Goal: Navigation & Orientation: Find specific page/section

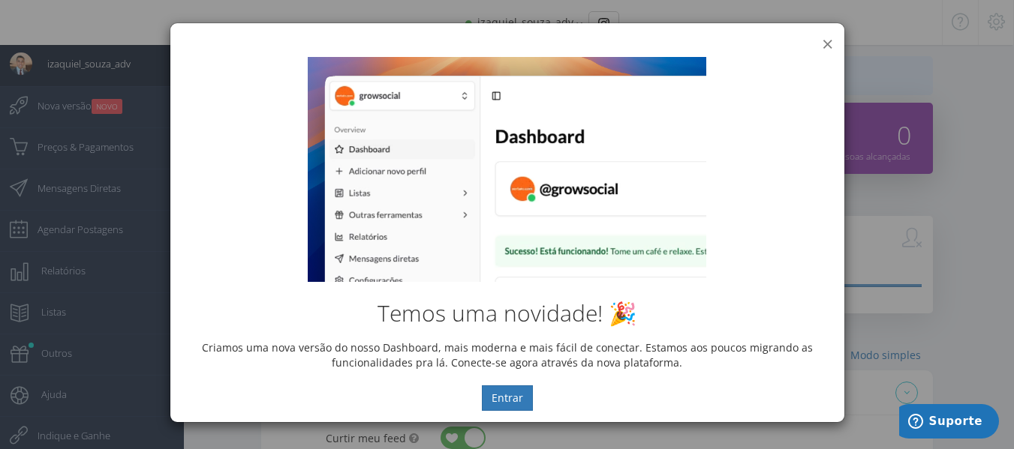
click at [827, 38] on button "×" at bounding box center [827, 44] width 11 height 20
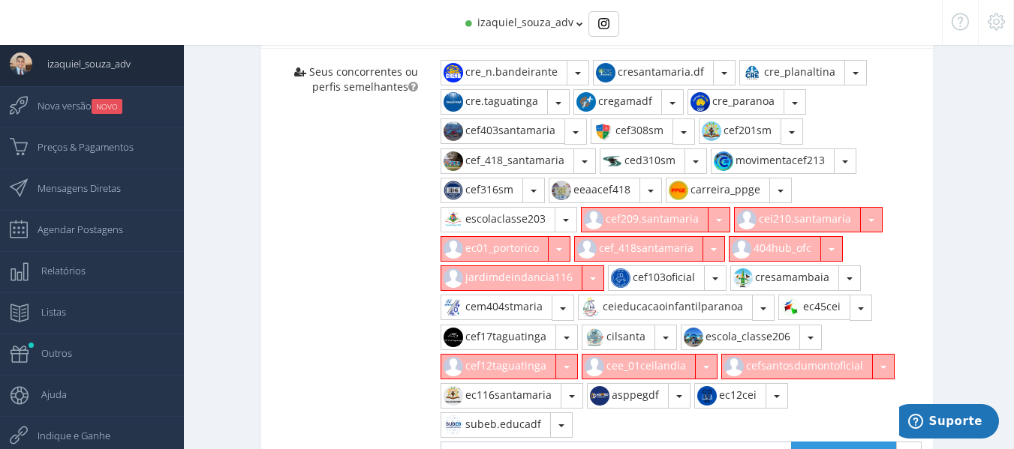
scroll to position [750, 0]
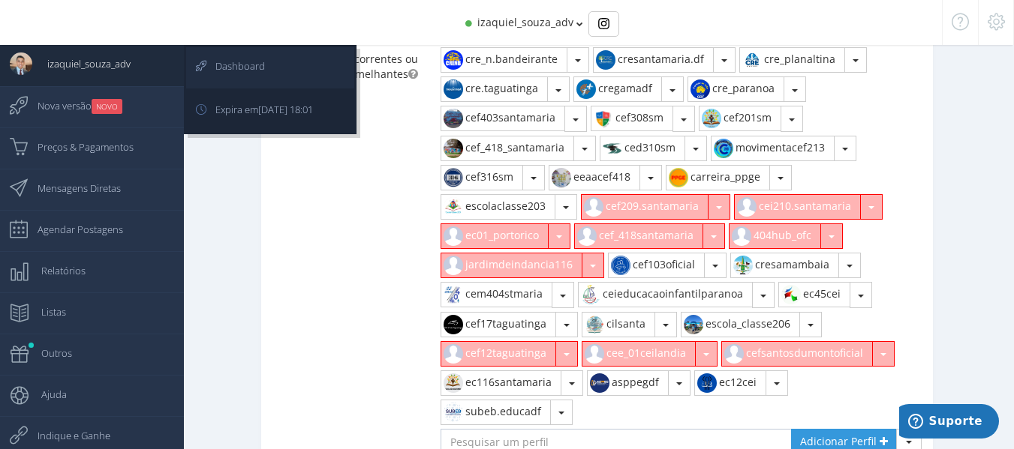
click at [255, 76] on span "Dashboard" at bounding box center [232, 66] width 65 height 38
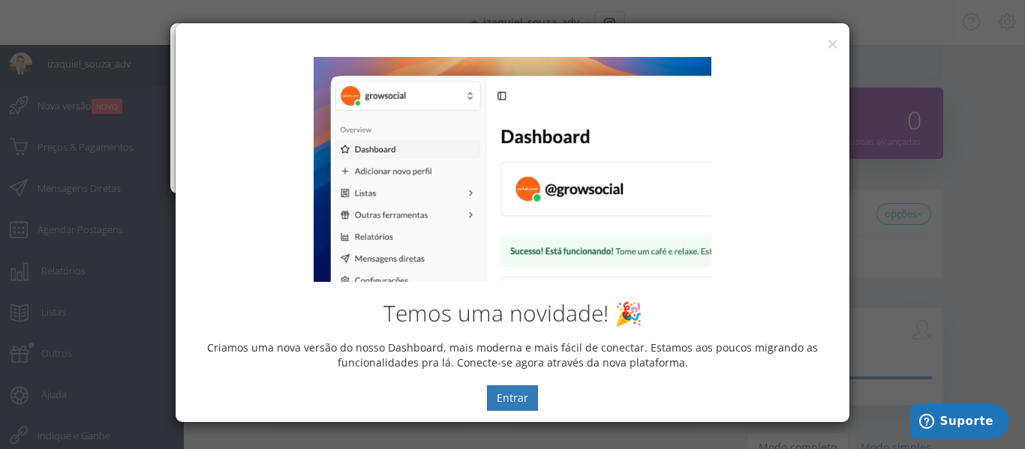
scroll to position [0, 0]
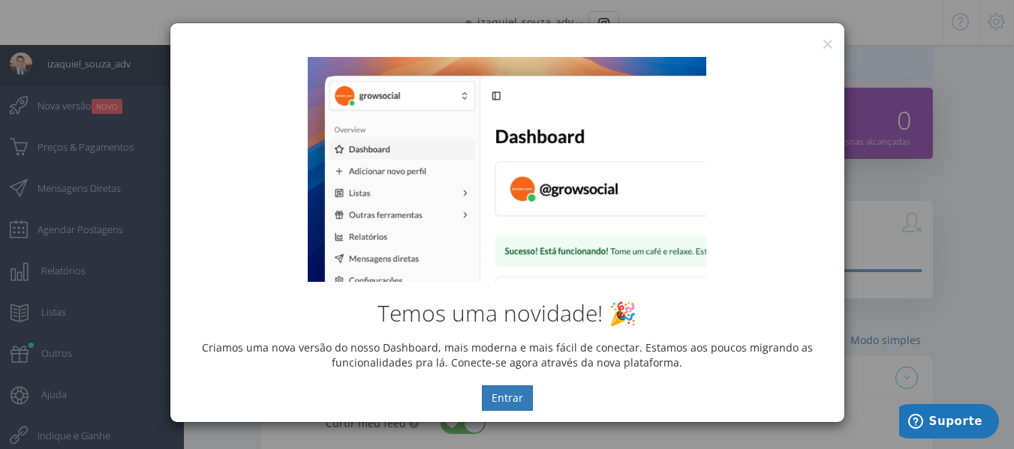
click at [833, 41] on div "× IG Grow Social" at bounding box center [507, 34] width 674 height 23
click at [828, 44] on button "×" at bounding box center [827, 44] width 11 height 20
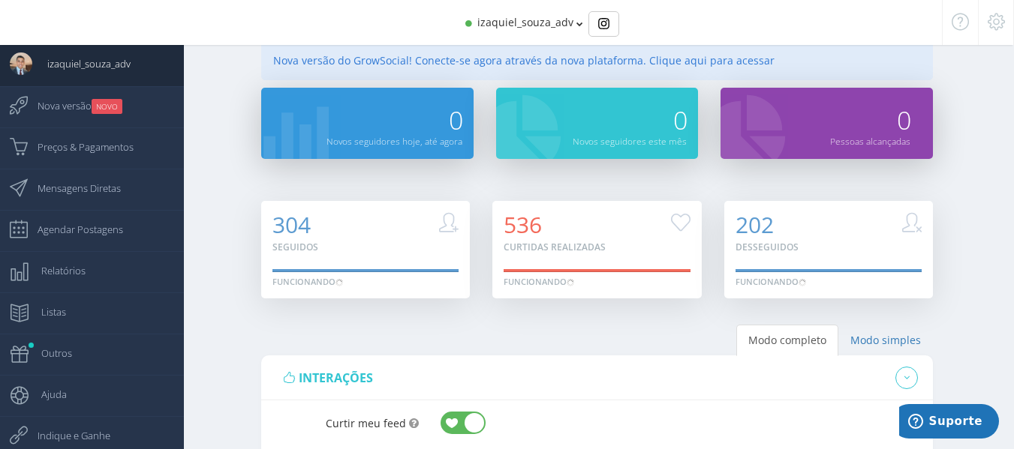
click at [566, 21] on span "izaquiel_souza_adv" at bounding box center [525, 22] width 96 height 14
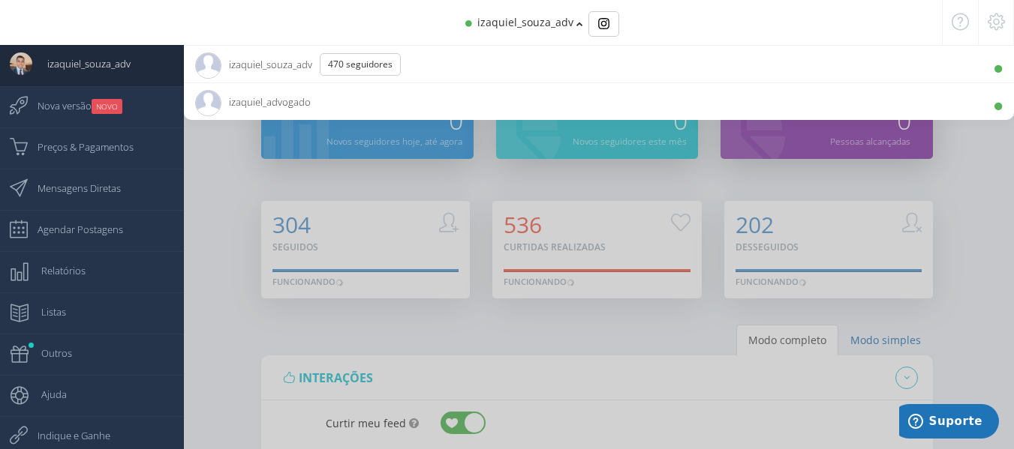
click at [242, 62] on span "izaquiel_souza_adv 470 Seguidores" at bounding box center [303, 65] width 217 height 38
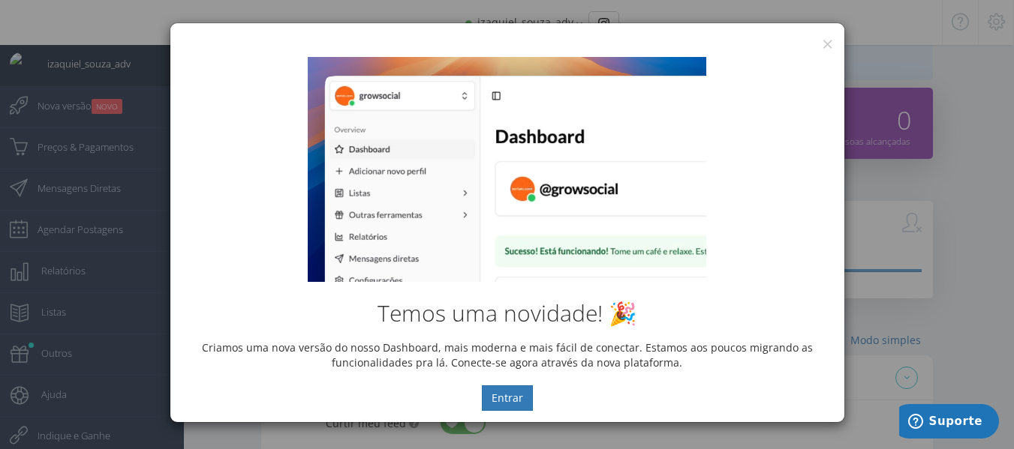
click at [826, 47] on div "Temos uma novidade! 🎉 Criamos uma nova versão do nosso Dashboard, mais moderna …" at bounding box center [507, 234] width 674 height 377
click at [826, 42] on button "×" at bounding box center [827, 44] width 11 height 20
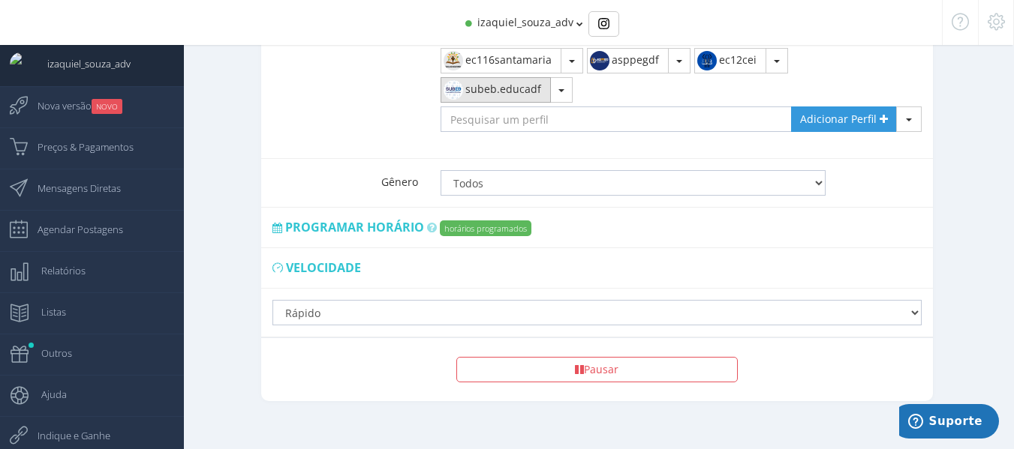
scroll to position [1074, 0]
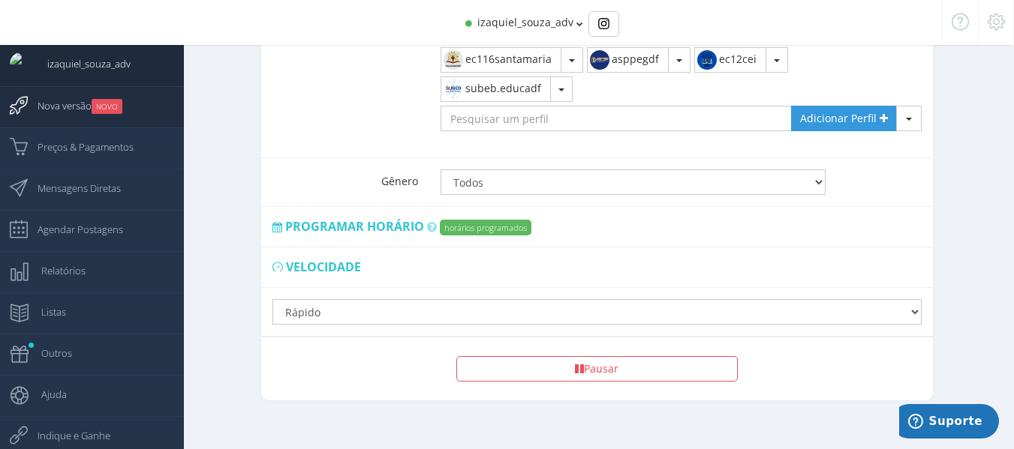
click at [53, 112] on span "Nova versão NOVO" at bounding box center [73, 106] width 100 height 38
